Goal: Transaction & Acquisition: Purchase product/service

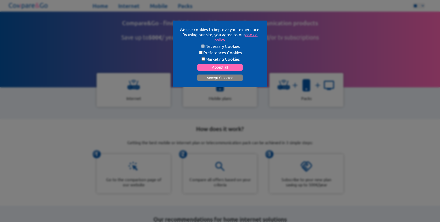
click at [214, 75] on button "Accept Selected" at bounding box center [219, 78] width 45 height 7
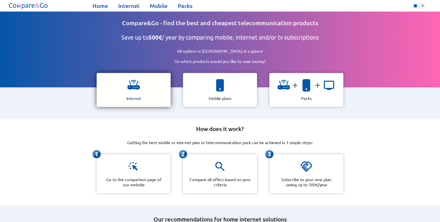
click at [136, 87] on img at bounding box center [133, 85] width 12 height 12
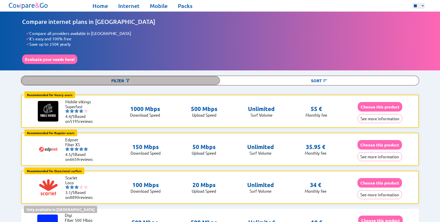
click at [135, 78] on div "Filter" at bounding box center [120, 80] width 199 height 9
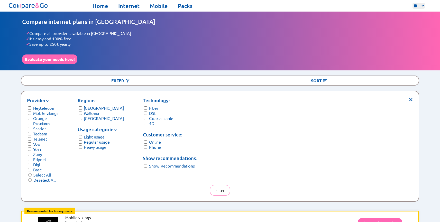
click at [82, 106] on form "Regions: Flanders Wallonia Brussels" at bounding box center [101, 109] width 46 height 24
click at [222, 187] on button "Filter" at bounding box center [220, 190] width 20 height 11
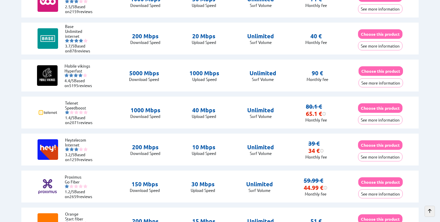
scroll to position [633, 0]
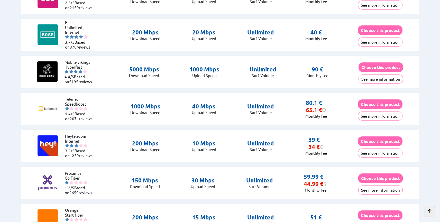
click at [277, 130] on div "Heytelecom Internet 3.2/5 Based on 1259 reviews 200 Mbps Download Speed 10 Mbps" at bounding box center [219, 146] width 397 height 32
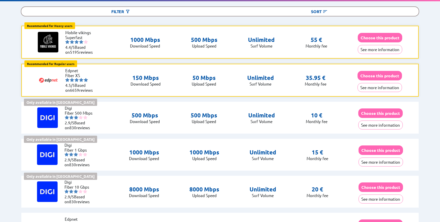
scroll to position [0, 0]
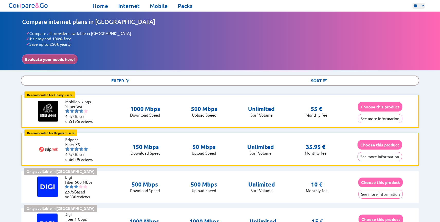
click at [59, 55] on button "Evaluate your needs here!" at bounding box center [49, 59] width 55 height 10
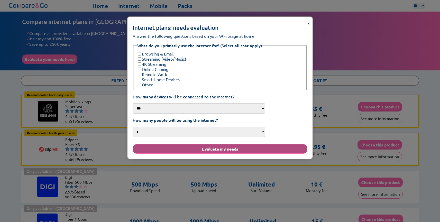
click at [215, 144] on button "Evaluate my needs" at bounding box center [220, 149] width 175 height 10
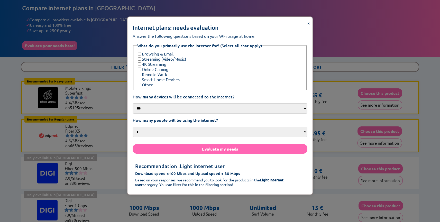
scroll to position [15, 0]
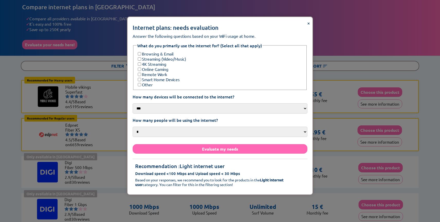
click at [307, 24] on span "×" at bounding box center [308, 23] width 3 height 7
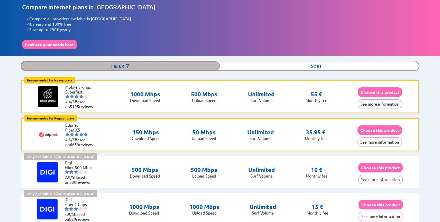
click at [148, 62] on div "Filter" at bounding box center [120, 65] width 199 height 9
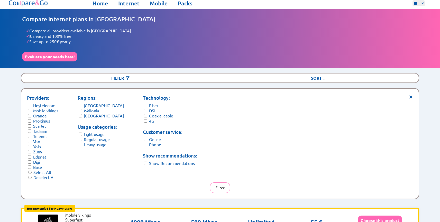
scroll to position [0, 0]
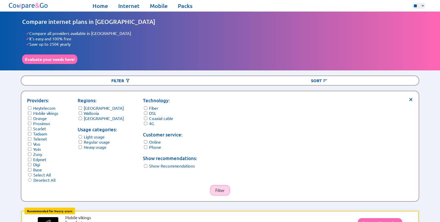
click at [222, 185] on button "Filter" at bounding box center [220, 190] width 20 height 11
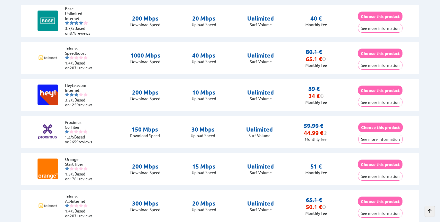
scroll to position [313, 0]
click at [374, 98] on button "See more information" at bounding box center [380, 102] width 44 height 9
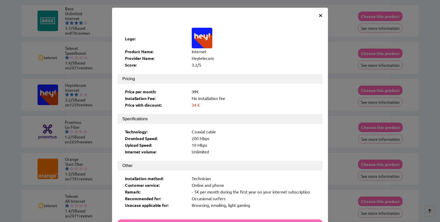
click at [321, 16] on span "×" at bounding box center [320, 14] width 4 height 9
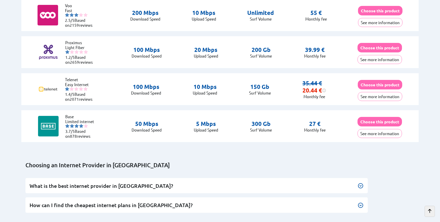
scroll to position [541, 0]
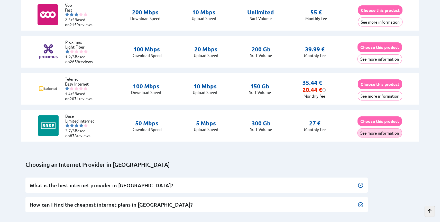
click at [373, 129] on button "See more information" at bounding box center [380, 133] width 44 height 9
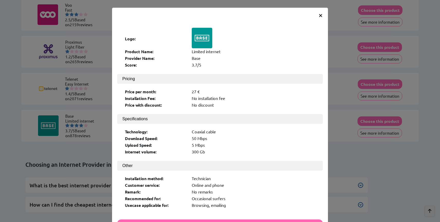
scroll to position [34, 0]
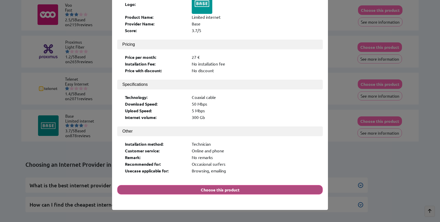
click at [206, 185] on button "Choose this product" at bounding box center [220, 190] width 206 height 10
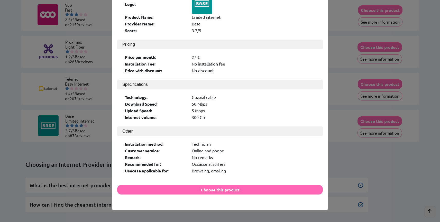
scroll to position [0, 0]
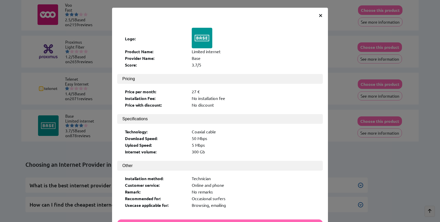
click at [321, 15] on span "×" at bounding box center [320, 14] width 4 height 9
